Goal: Task Accomplishment & Management: Use online tool/utility

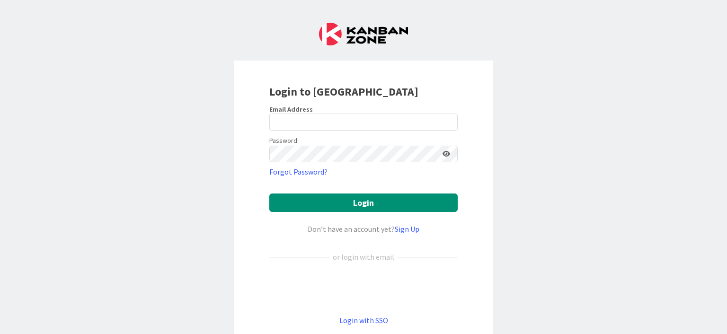
click at [304, 111] on label "Email Address" at bounding box center [291, 109] width 44 height 9
click at [304, 120] on input "email" at bounding box center [363, 122] width 188 height 17
type input "[EMAIL_ADDRESS][DOMAIN_NAME]"
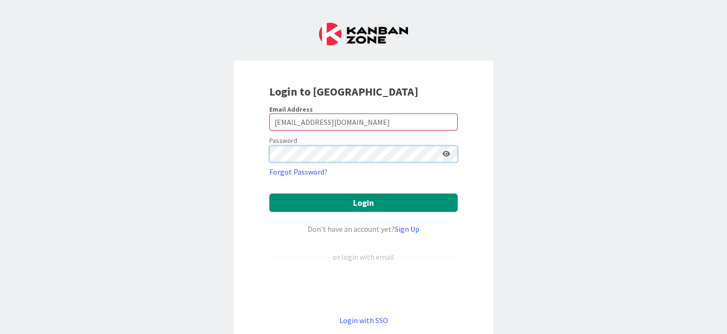
click at [269, 193] on button "Login" at bounding box center [363, 202] width 188 height 18
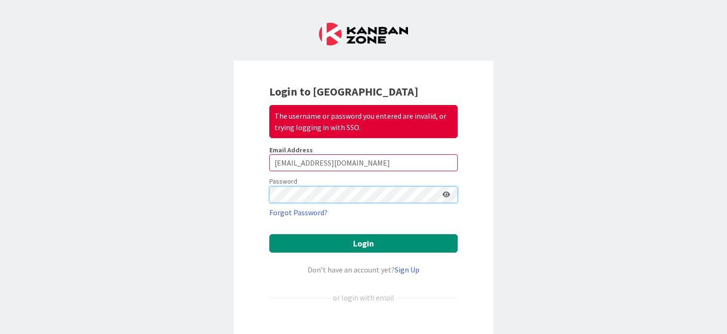
click at [269, 234] on button "Login" at bounding box center [363, 243] width 188 height 18
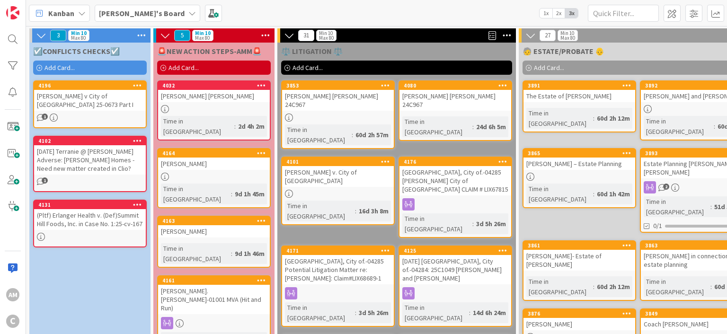
click at [68, 70] on span "Add Card..." at bounding box center [59, 67] width 30 height 9
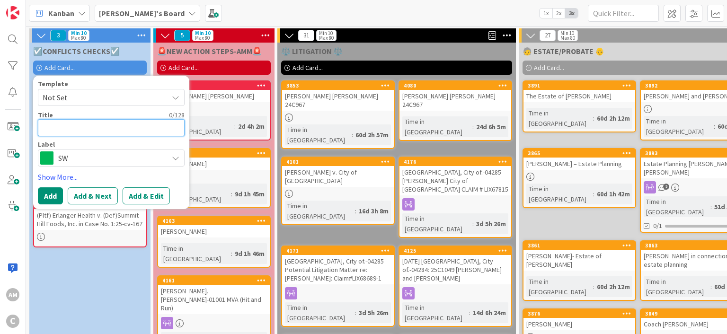
paste textarea "[PERSON_NAME].[PERSON_NAME]-01001 Transfer FL Property into Trust - [STREET_ADD…"
type textarea "x"
type textarea "[PERSON_NAME].[PERSON_NAME]-01001 Transfer FL Property into Trust - [STREET_ADD…"
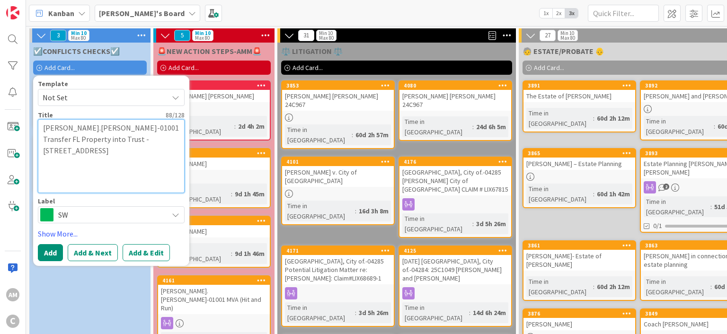
click at [56, 126] on textarea "[PERSON_NAME].[PERSON_NAME]-01001 Transfer FL Property into Trust - [STREET_ADD…" at bounding box center [111, 156] width 147 height 74
type textarea "x"
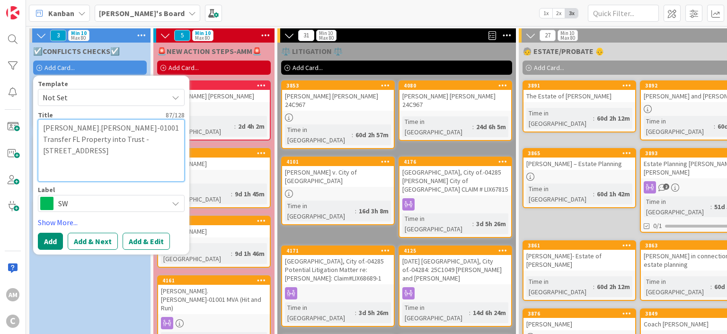
type textarea "[PERSON_NAME].[PERSON_NAME]-01001 Transfer FL Property into Trust - [STREET_ADD…"
click at [121, 201] on span "SW" at bounding box center [110, 203] width 105 height 13
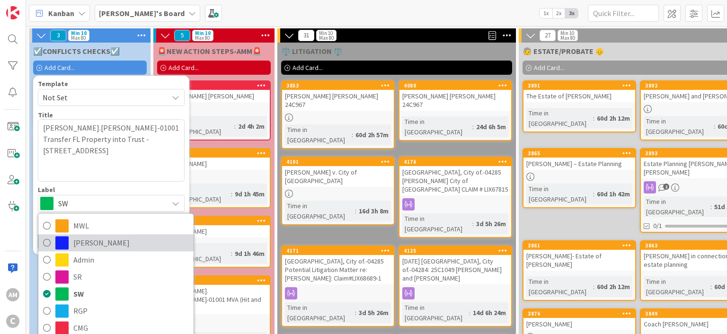
click at [87, 242] on span "[PERSON_NAME]" at bounding box center [130, 243] width 115 height 14
type textarea "x"
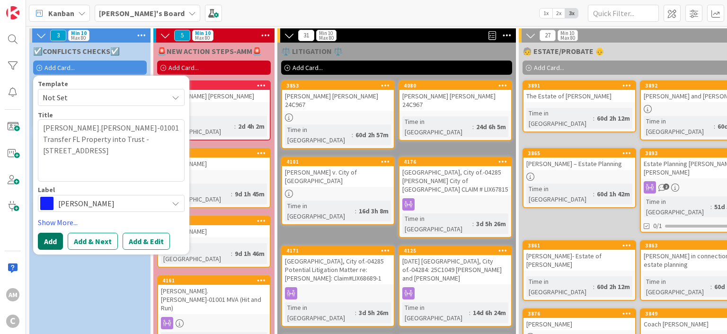
click at [59, 241] on button "Add" at bounding box center [50, 241] width 25 height 17
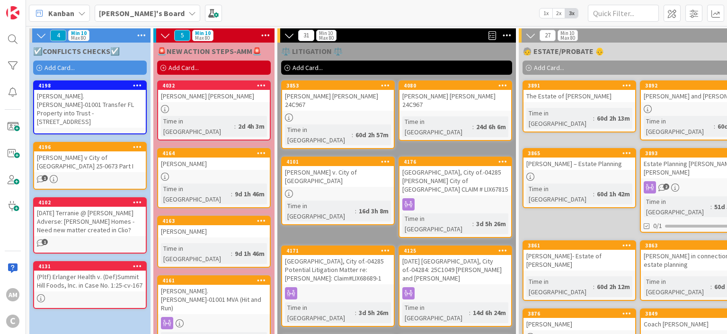
click at [103, 105] on div "[PERSON_NAME].[PERSON_NAME]-01001 Transfer FL Property into Trust - [STREET_ADD…" at bounding box center [90, 109] width 112 height 38
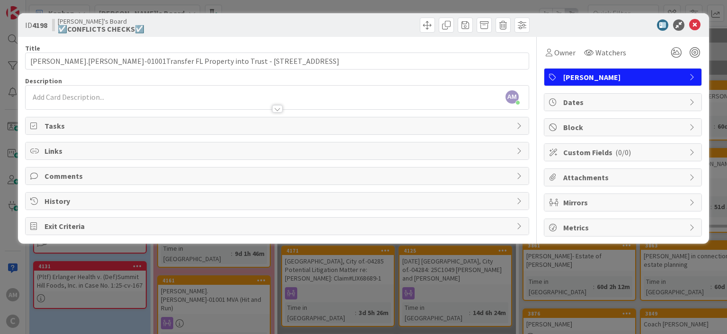
click at [641, 197] on span "Mirrors" at bounding box center [623, 202] width 121 height 11
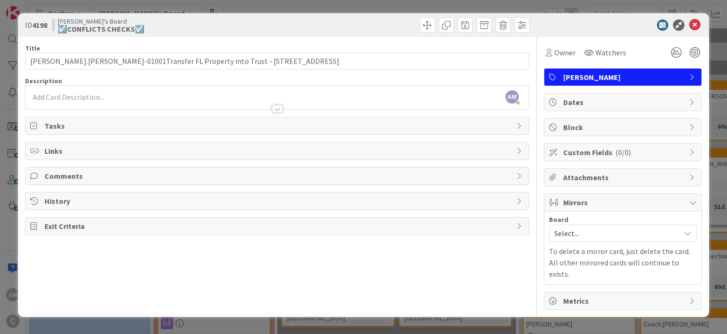
click at [636, 231] on span "Select..." at bounding box center [614, 233] width 121 height 13
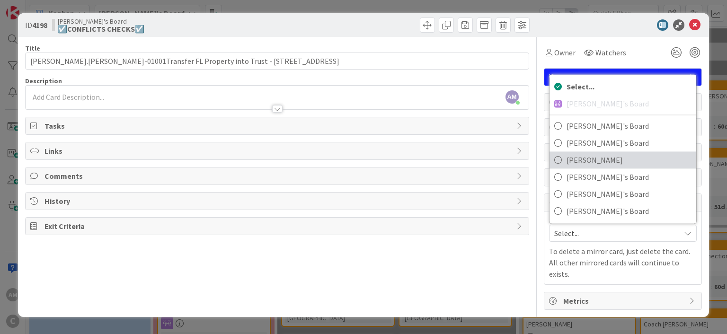
click at [610, 164] on span "[PERSON_NAME]" at bounding box center [628, 160] width 125 height 14
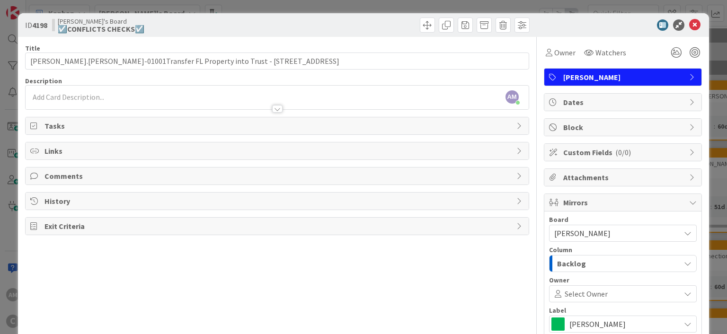
click at [629, 256] on div "Backlog" at bounding box center [616, 263] width 125 height 15
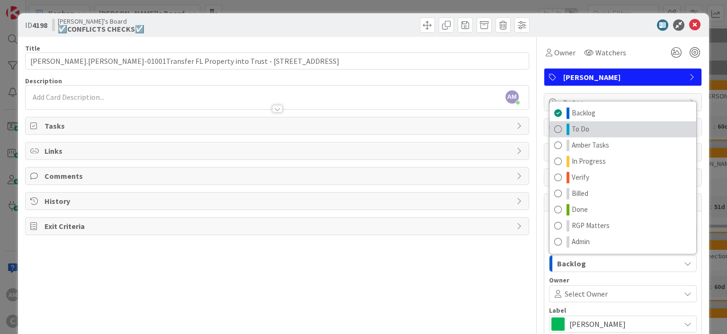
click at [589, 125] on link "To Do" at bounding box center [622, 129] width 147 height 16
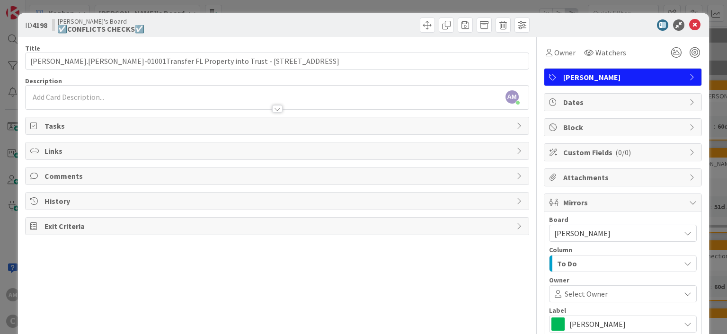
click at [179, 94] on div at bounding box center [277, 99] width 502 height 19
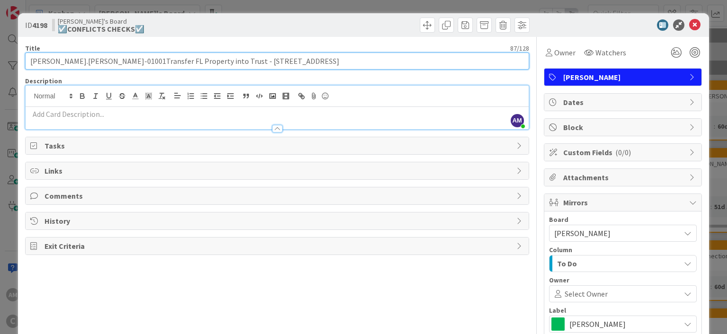
drag, startPoint x: 105, startPoint y: 60, endPoint x: 186, endPoint y: 58, distance: 80.9
click at [186, 58] on input "[PERSON_NAME].[PERSON_NAME]-01001Transfer FL Property into Trust - [STREET_ADDR…" at bounding box center [276, 61] width 503 height 17
drag, startPoint x: 110, startPoint y: 60, endPoint x: 300, endPoint y: 66, distance: 190.3
click at [300, 66] on input "[PERSON_NAME].[PERSON_NAME]-01001Transfer FL Property into Trust - [STREET_ADDR…" at bounding box center [276, 61] width 503 height 17
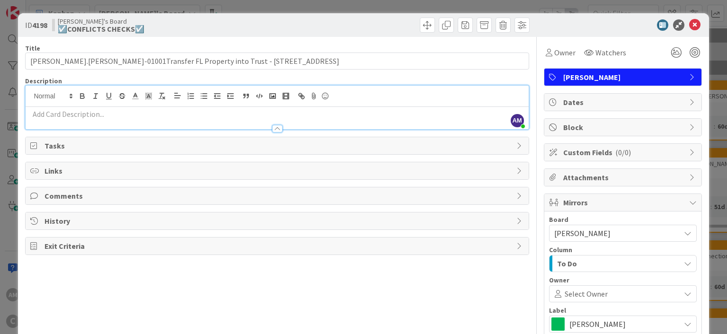
click at [134, 118] on p at bounding box center [276, 114] width 493 height 11
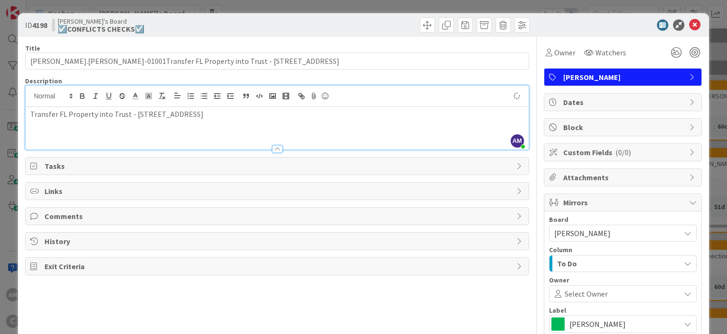
click at [84, 211] on span "Comments" at bounding box center [277, 216] width 466 height 11
type input "[PERSON_NAME].[PERSON_NAME]-01001Transfer FL Property into Trust - [STREET_ADDR…"
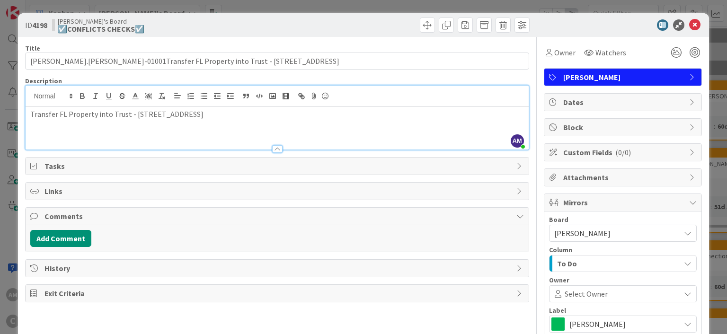
click at [79, 227] on div "Add Comment" at bounding box center [277, 238] width 502 height 26
click at [79, 230] on button "Add Comment" at bounding box center [60, 238] width 61 height 17
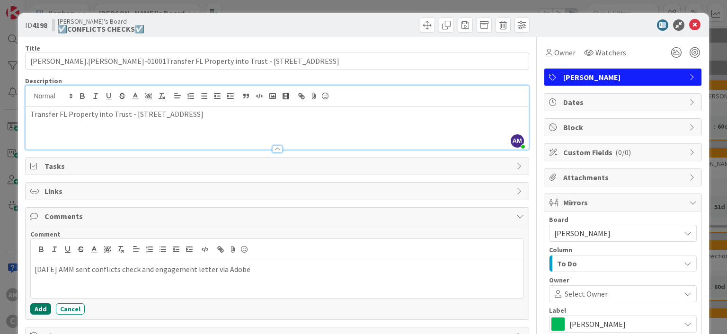
click at [44, 311] on button "Add" at bounding box center [40, 308] width 21 height 11
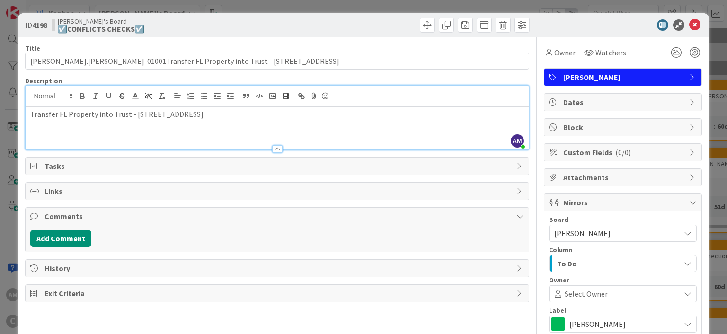
type input "[PERSON_NAME].[PERSON_NAME]-01001Transfer FL Property into Trust - [STREET_ADDR…"
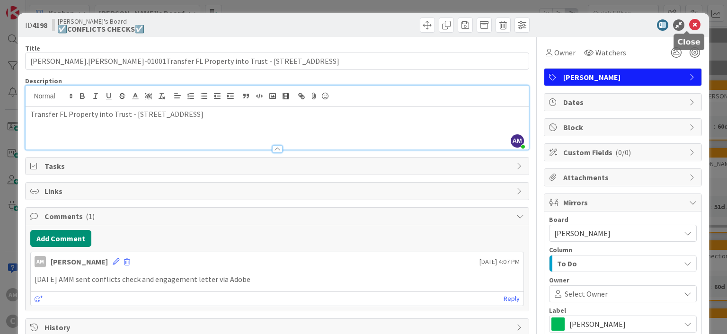
click at [689, 27] on icon at bounding box center [694, 24] width 11 height 11
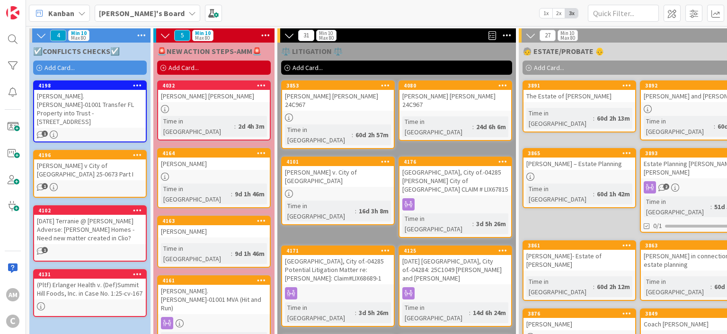
click at [144, 8] on span "[PERSON_NAME]'s Board" at bounding box center [142, 13] width 86 height 11
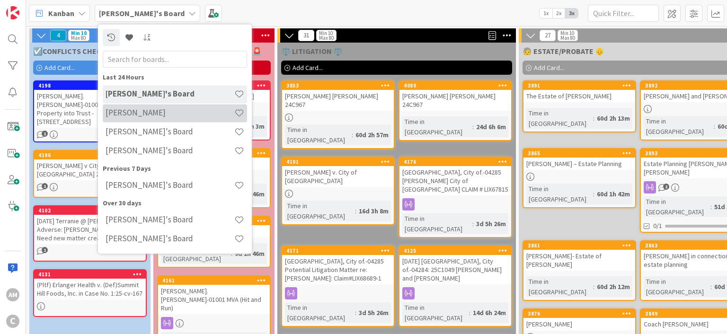
click at [150, 119] on div "[PERSON_NAME]" at bounding box center [175, 113] width 144 height 18
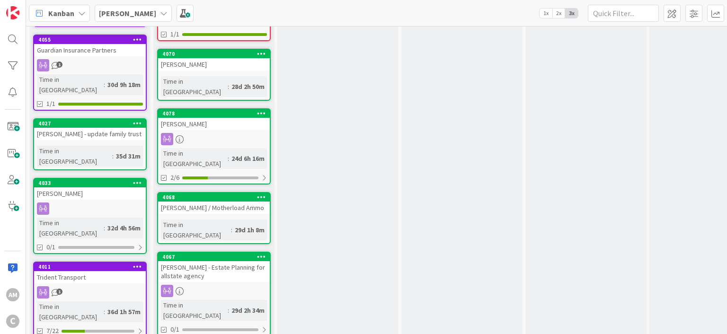
scroll to position [437, 0]
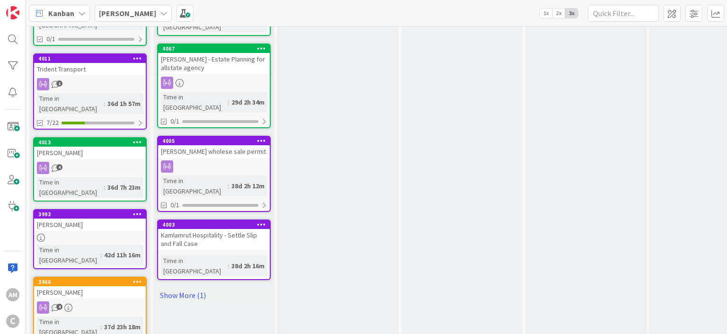
scroll to position [571, 0]
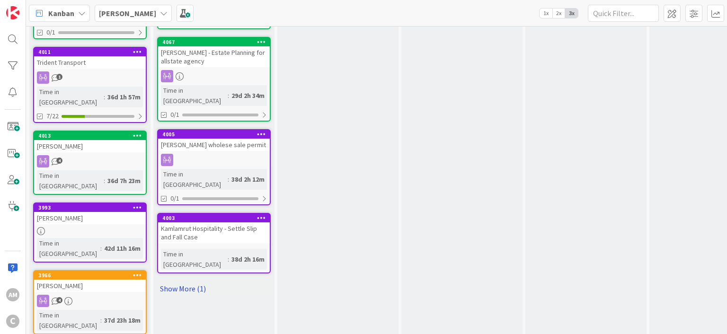
click at [191, 281] on link "Show More (1)" at bounding box center [214, 288] width 114 height 15
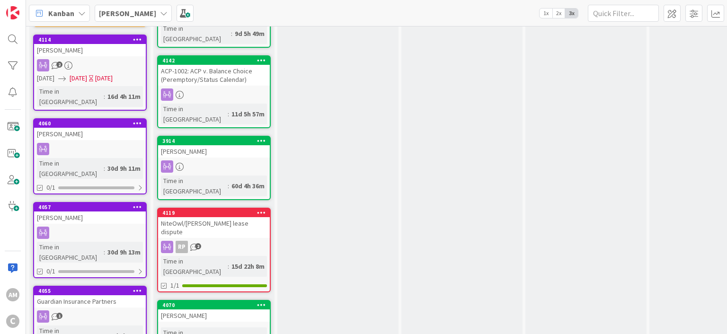
scroll to position [0, 0]
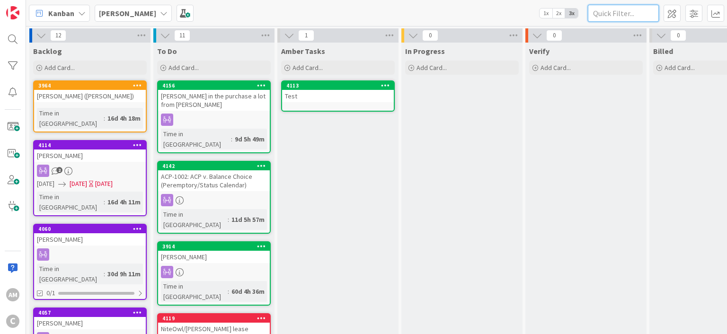
click at [611, 16] on input "text" at bounding box center [623, 13] width 71 height 17
type input "h"
type input "[PERSON_NAME]"
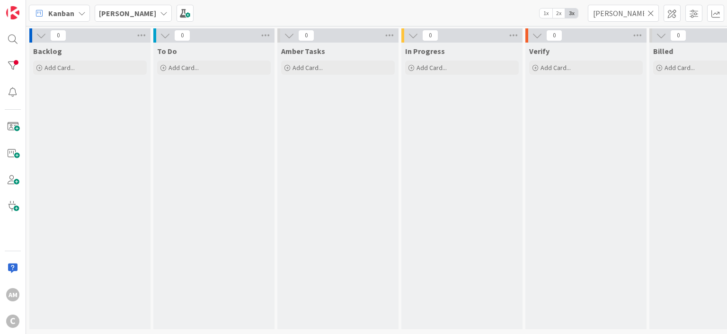
click at [101, 18] on span "[PERSON_NAME]" at bounding box center [127, 13] width 57 height 11
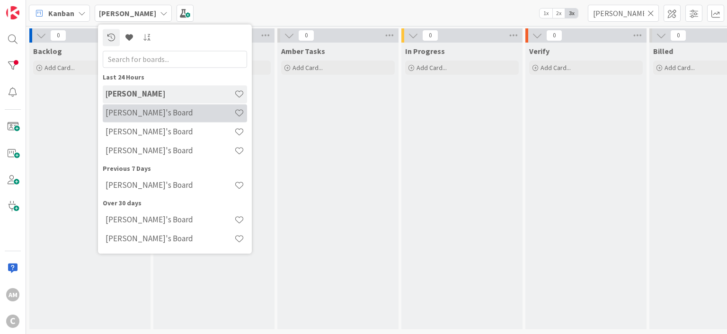
click at [142, 118] on div "[PERSON_NAME]'s Board" at bounding box center [175, 113] width 144 height 18
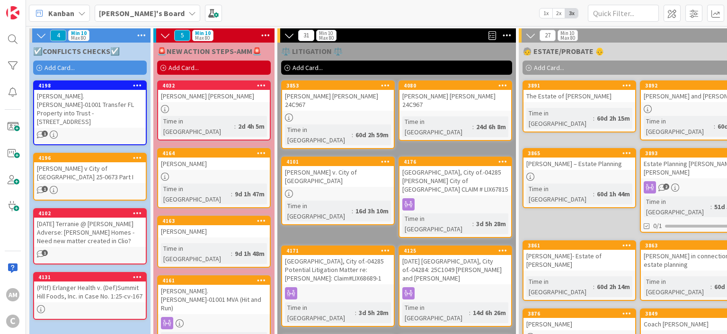
click at [107, 111] on div "[PERSON_NAME].[PERSON_NAME]-01001 Transfer FL Property into Trust - [STREET_ADD…" at bounding box center [90, 109] width 112 height 38
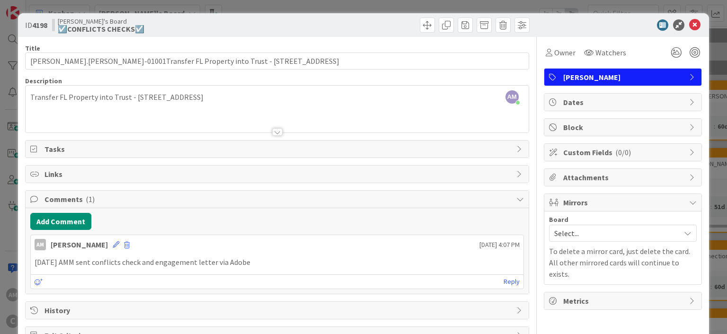
click at [637, 203] on span "Mirrors" at bounding box center [623, 202] width 121 height 11
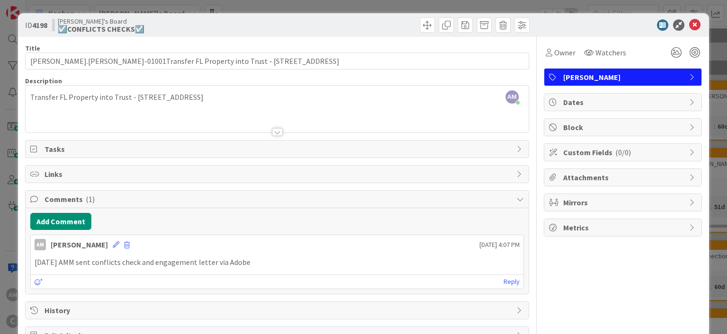
click at [636, 203] on span "Mirrors" at bounding box center [623, 202] width 121 height 11
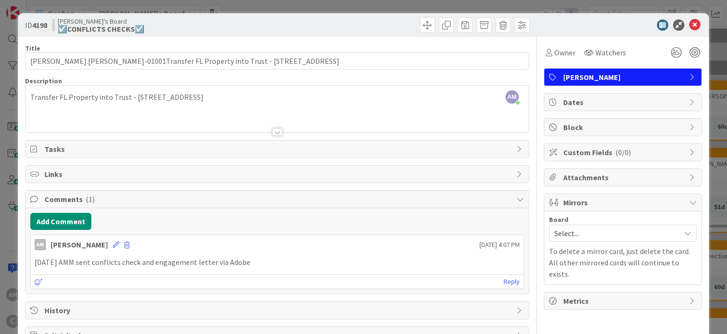
click at [636, 228] on span "Select..." at bounding box center [614, 233] width 121 height 13
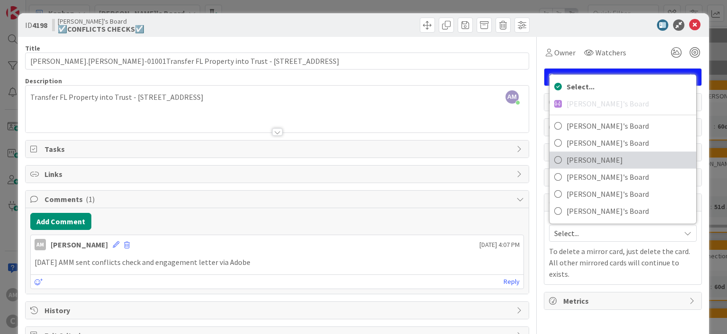
click at [601, 163] on span "[PERSON_NAME]" at bounding box center [628, 160] width 125 height 14
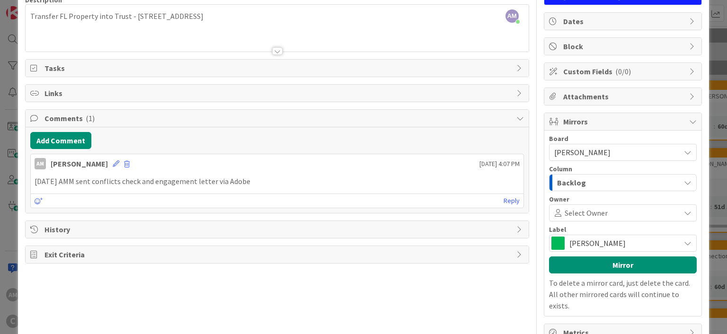
scroll to position [84, 0]
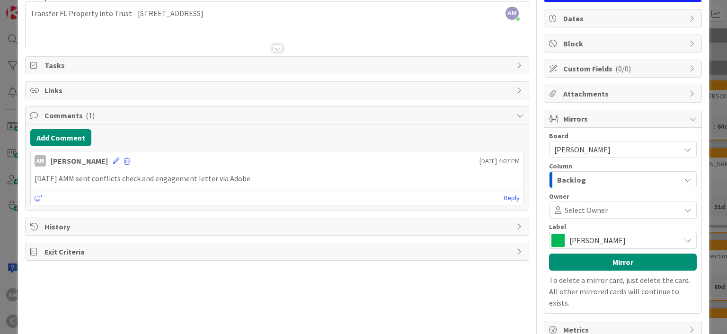
click at [656, 241] on span "[PERSON_NAME]" at bounding box center [622, 240] width 106 height 13
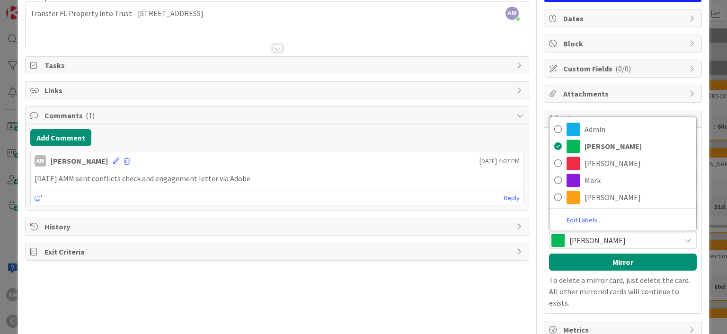
click at [656, 241] on span "[PERSON_NAME]" at bounding box center [622, 240] width 106 height 13
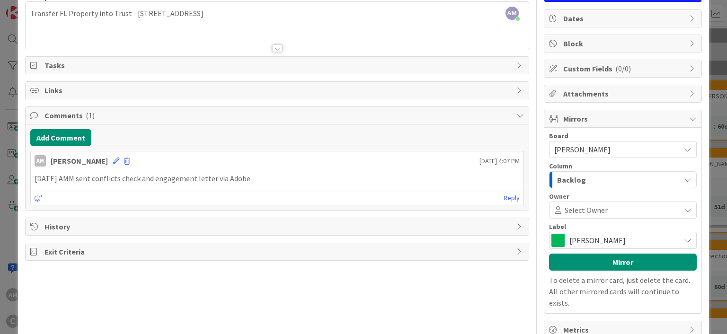
click at [616, 181] on div "Backlog" at bounding box center [616, 179] width 125 height 15
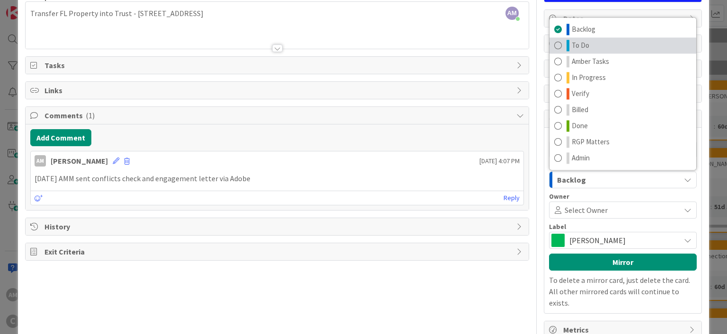
click at [576, 47] on span "To Do" at bounding box center [580, 45] width 18 height 11
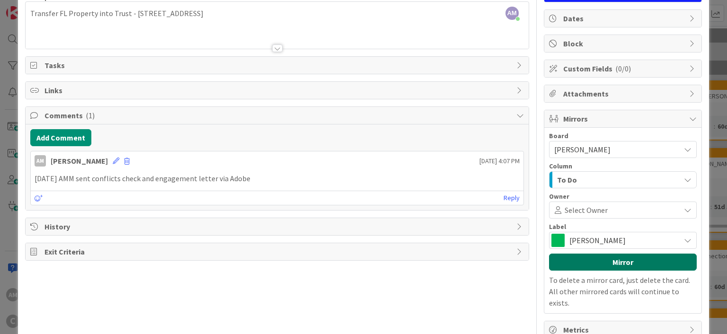
click at [636, 263] on button "Mirror" at bounding box center [623, 262] width 148 height 17
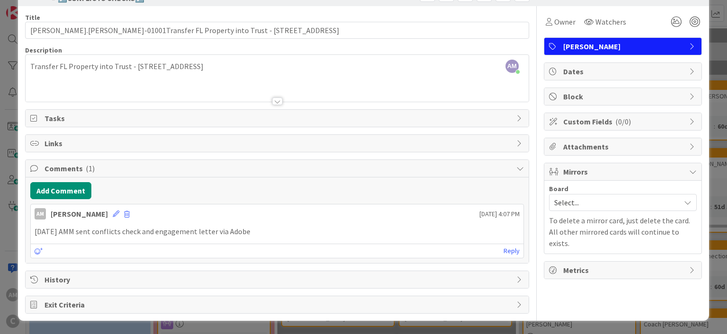
scroll to position [28, 0]
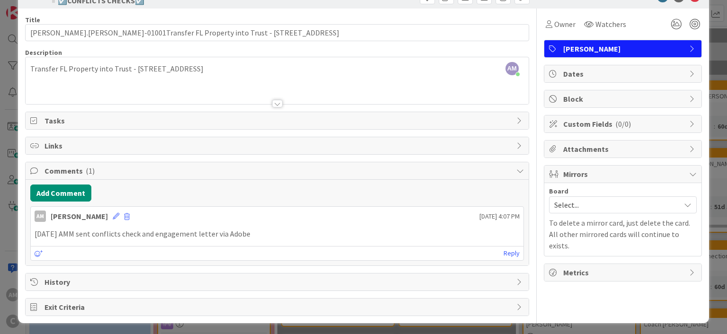
type input "[PERSON_NAME].[PERSON_NAME]-01001Transfer FL Property into Trust - [STREET_ADDR…"
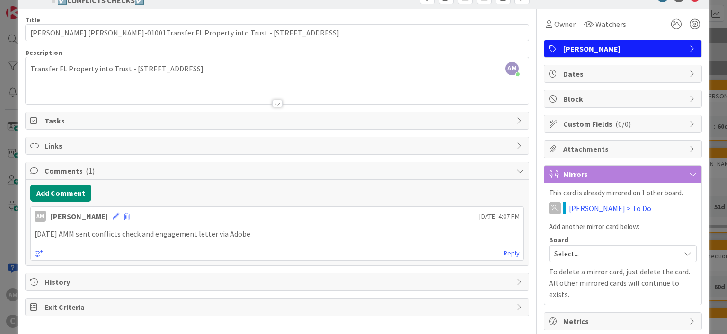
scroll to position [0, 0]
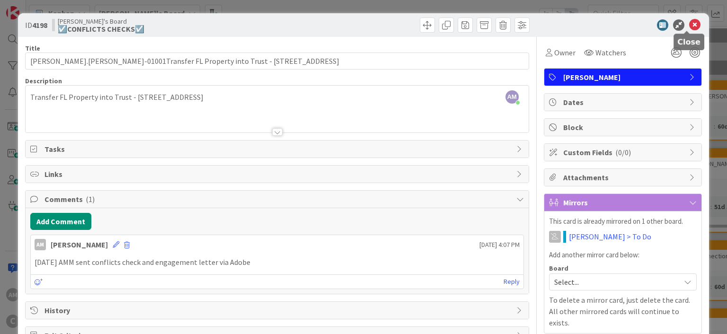
click at [691, 24] on icon at bounding box center [694, 24] width 11 height 11
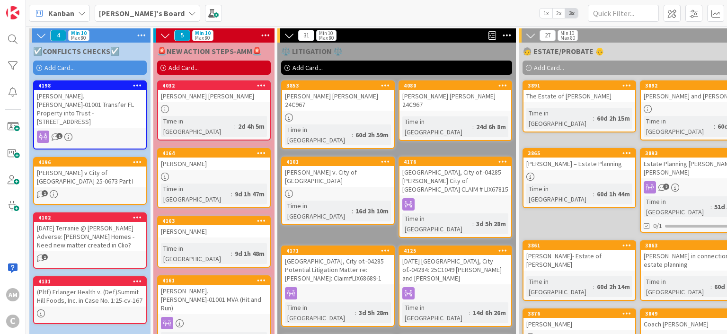
click at [135, 13] on b "[PERSON_NAME]'s Board" at bounding box center [142, 13] width 86 height 9
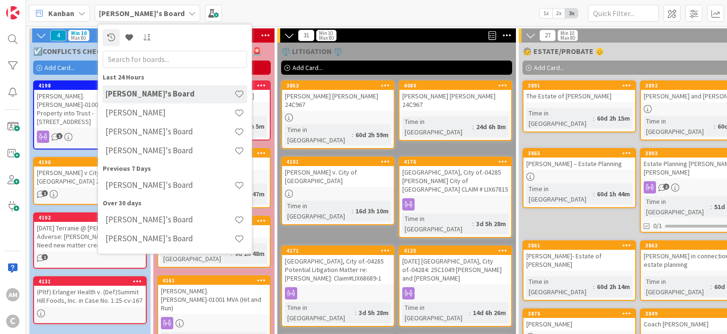
click at [135, 13] on b "[PERSON_NAME]'s Board" at bounding box center [142, 13] width 86 height 9
